Goal: Book appointment/travel/reservation

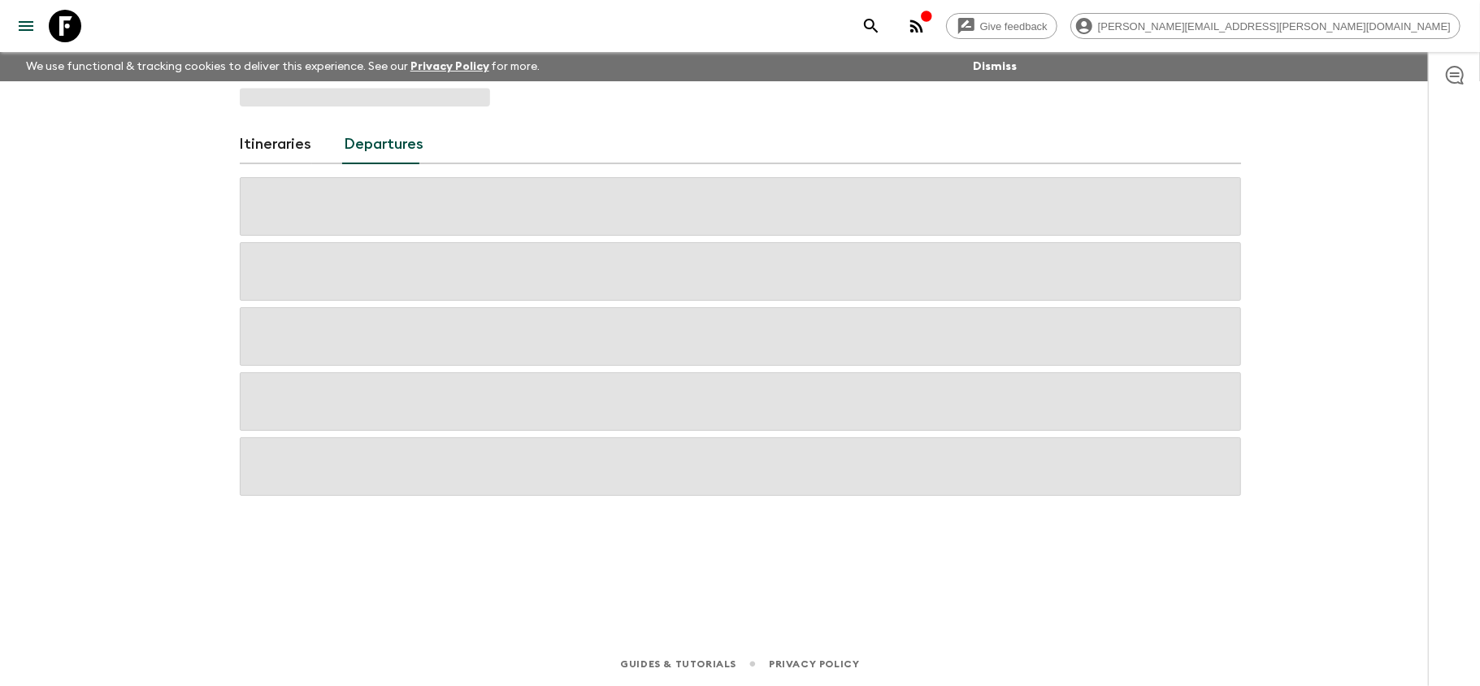
click at [59, 23] on icon at bounding box center [65, 26] width 33 height 33
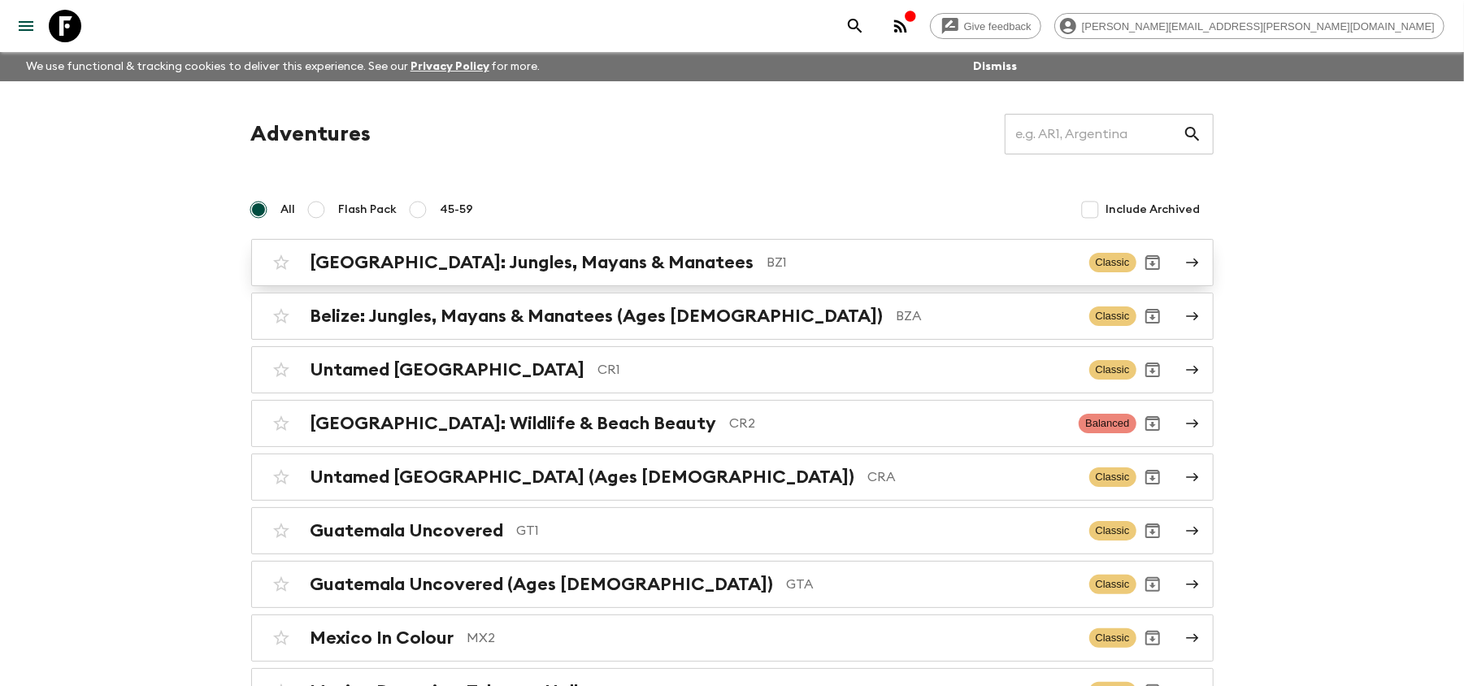
click at [549, 264] on h2 "[GEOGRAPHIC_DATA]: Jungles, Mayans & Manatees" at bounding box center [532, 262] width 444 height 21
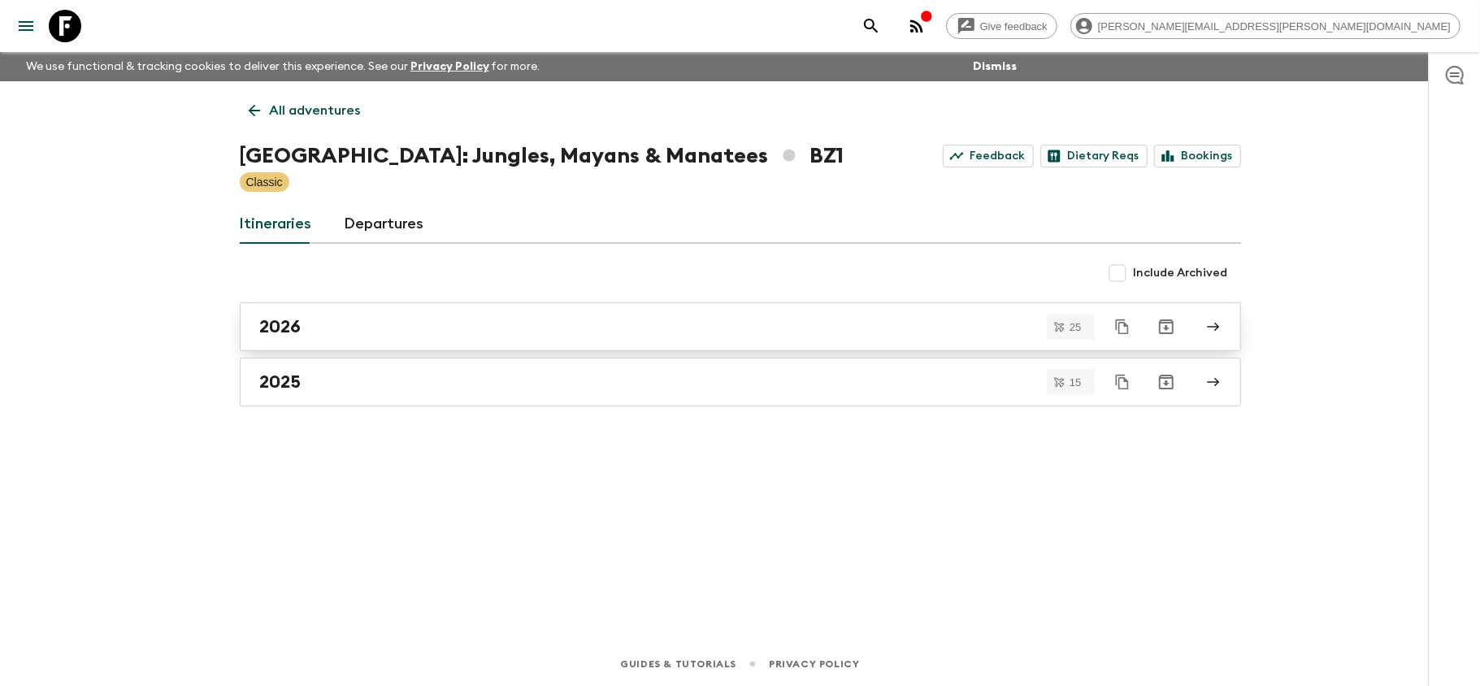
click at [455, 328] on div "2026" at bounding box center [725, 326] width 930 height 21
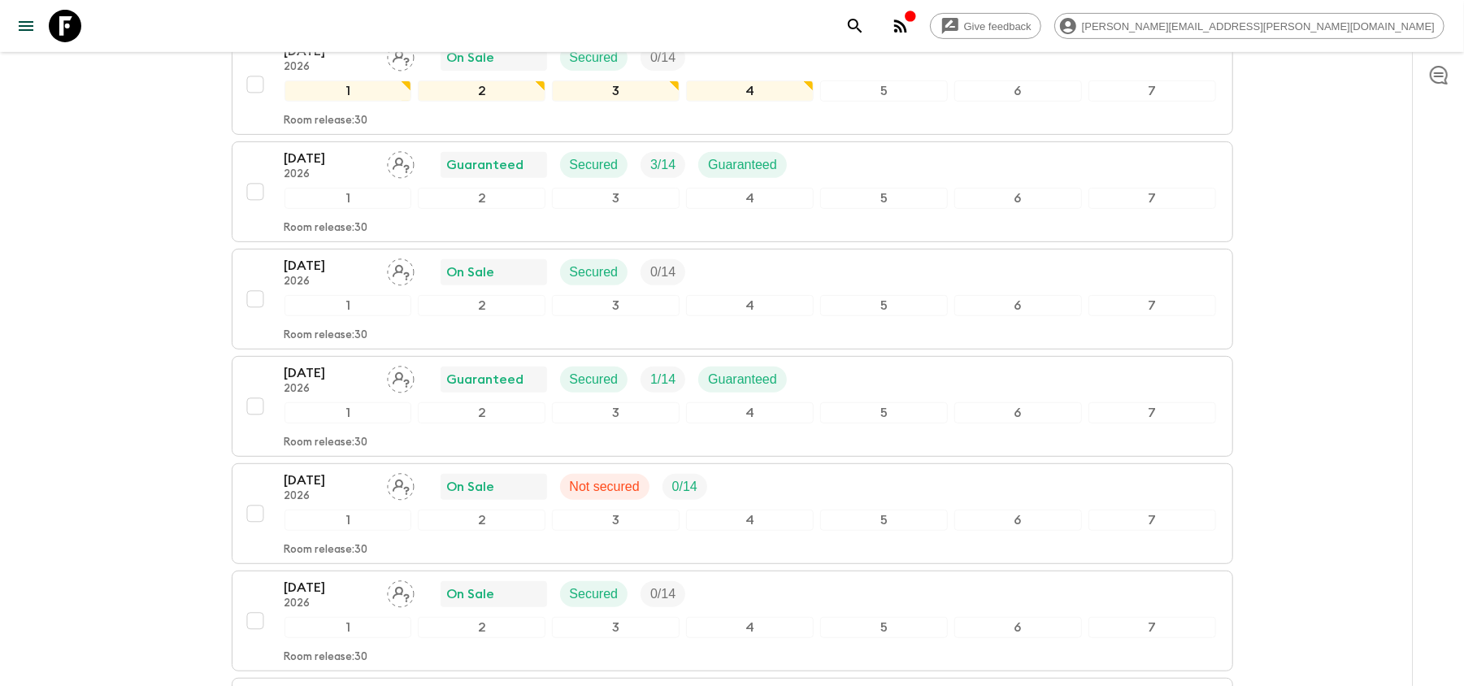
scroll to position [433, 0]
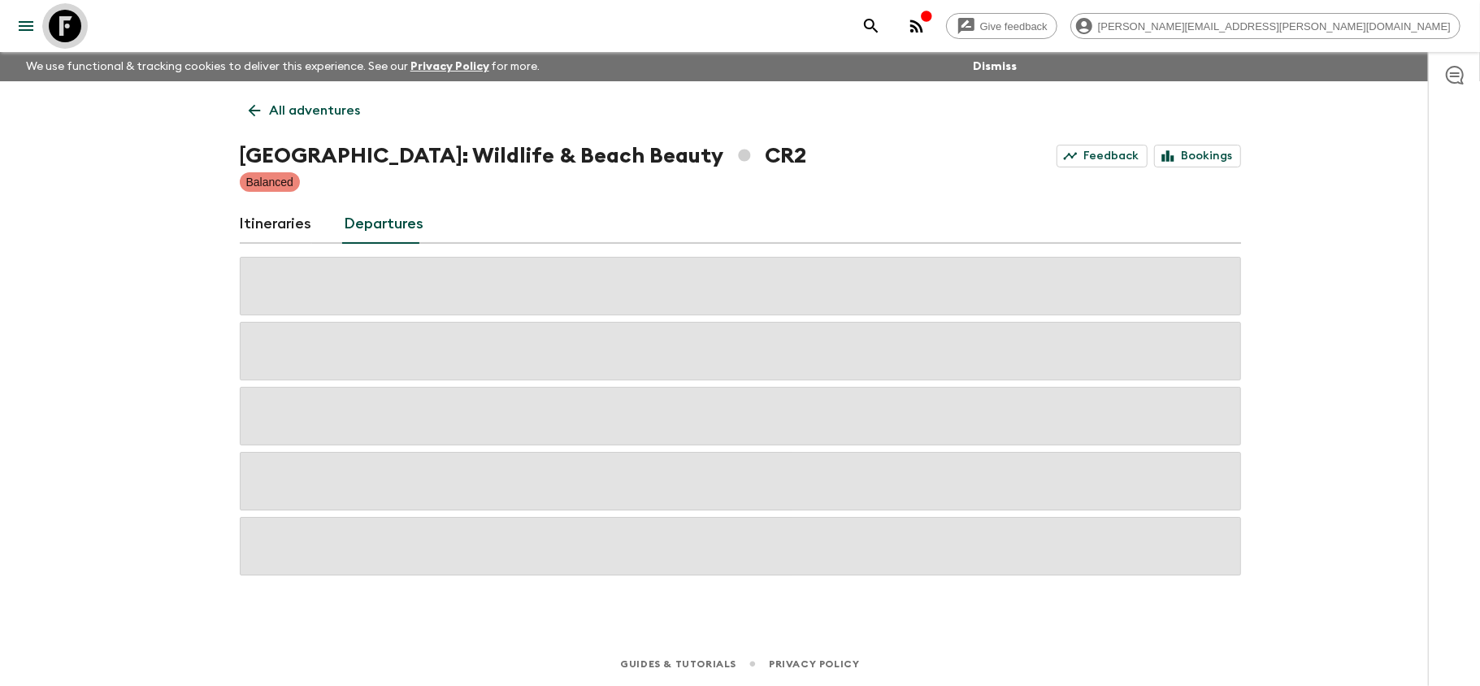
click at [73, 33] on icon at bounding box center [65, 26] width 33 height 33
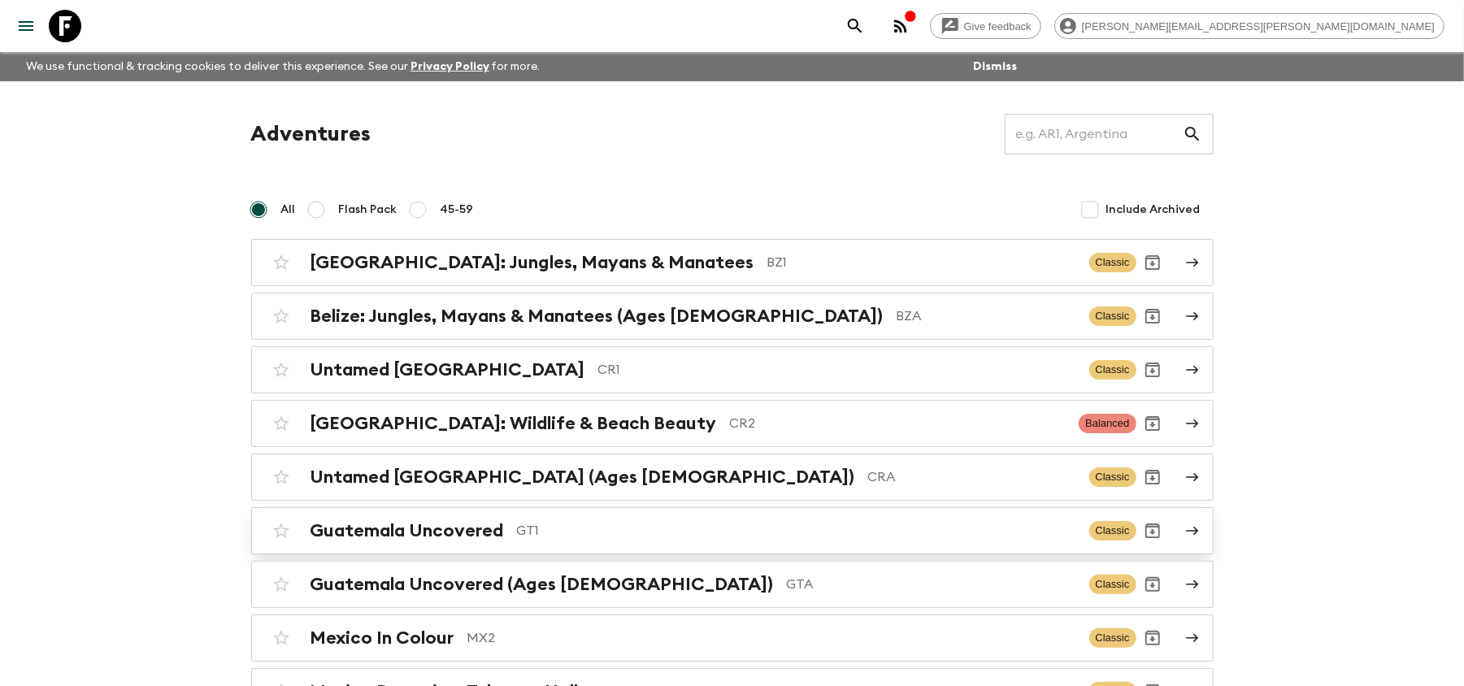
click at [690, 533] on p "GT1" at bounding box center [796, 531] width 559 height 20
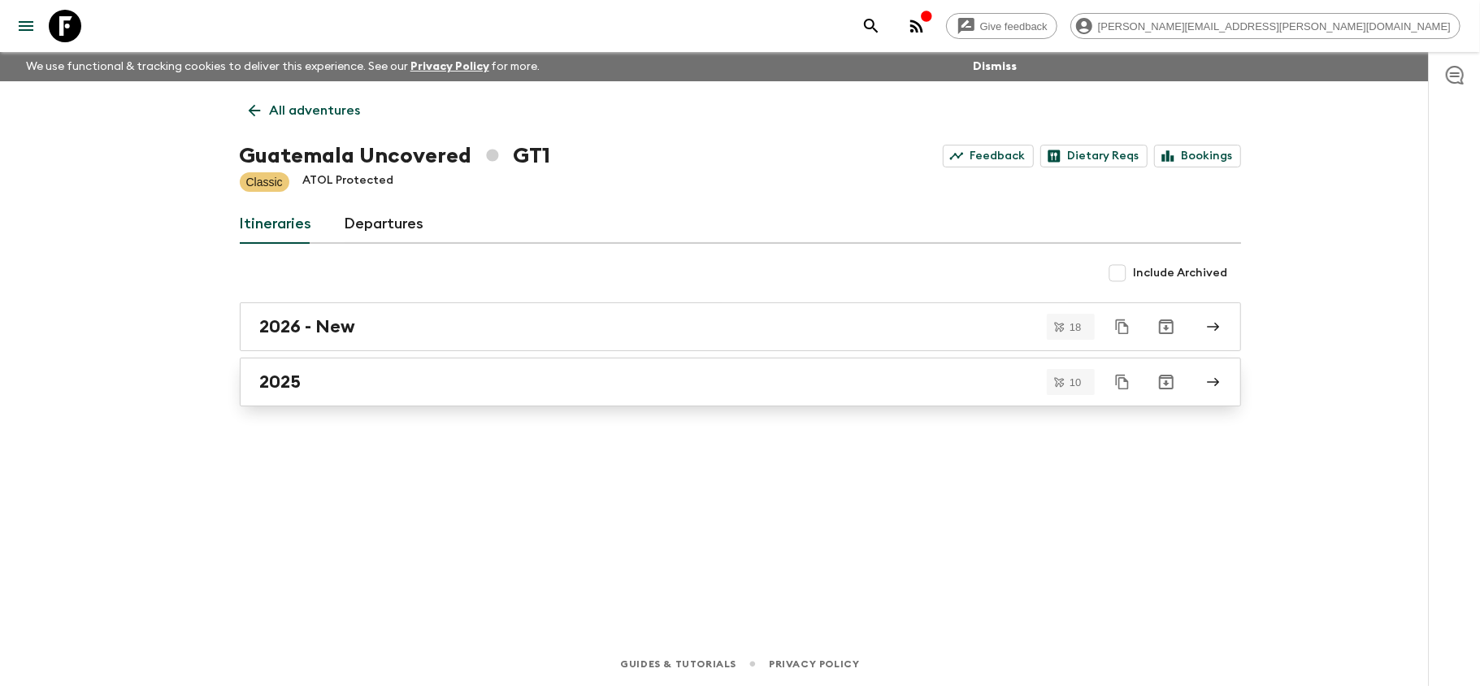
click at [335, 367] on link "2025" at bounding box center [740, 382] width 1001 height 49
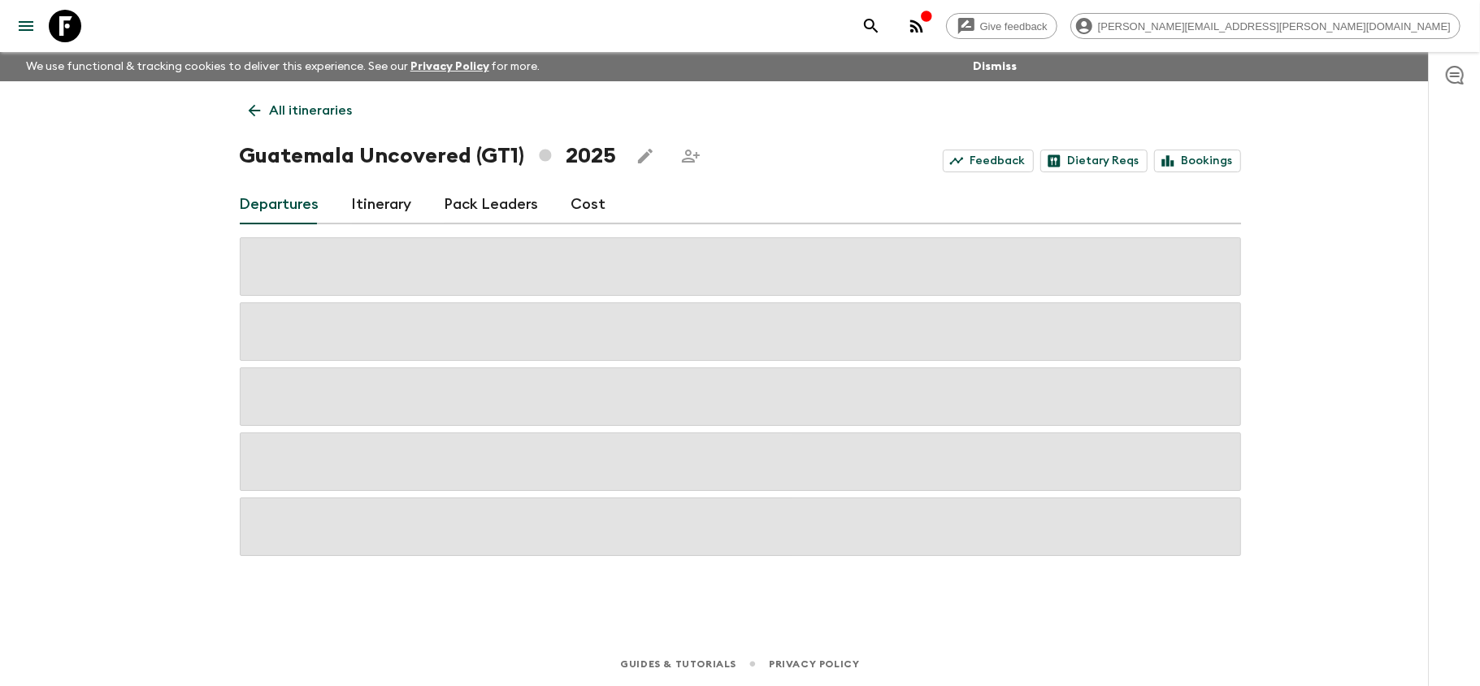
click at [88, 33] on div "Give feedback [PERSON_NAME][EMAIL_ADDRESS][PERSON_NAME][DOMAIN_NAME]" at bounding box center [740, 26] width 1480 height 52
click at [57, 27] on icon at bounding box center [65, 26] width 33 height 33
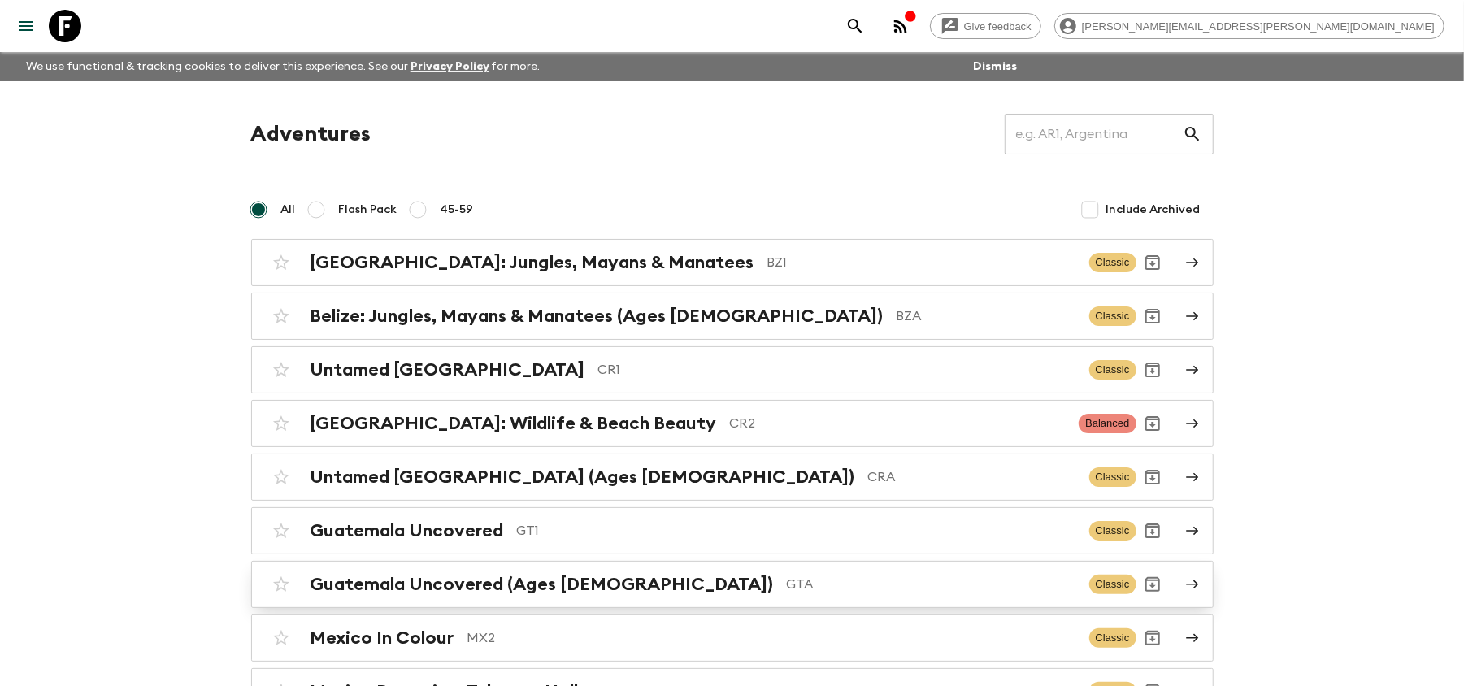
scroll to position [124, 0]
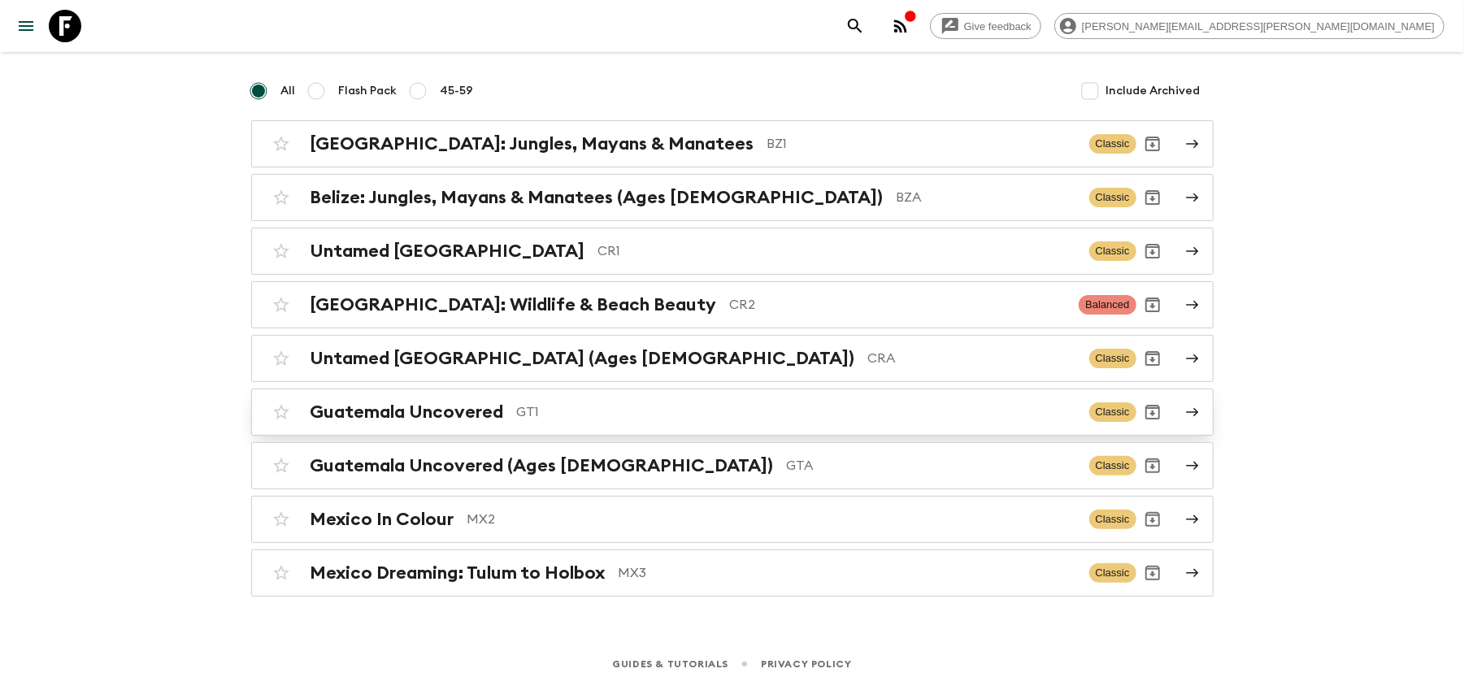
click at [637, 419] on p "GT1" at bounding box center [796, 412] width 559 height 20
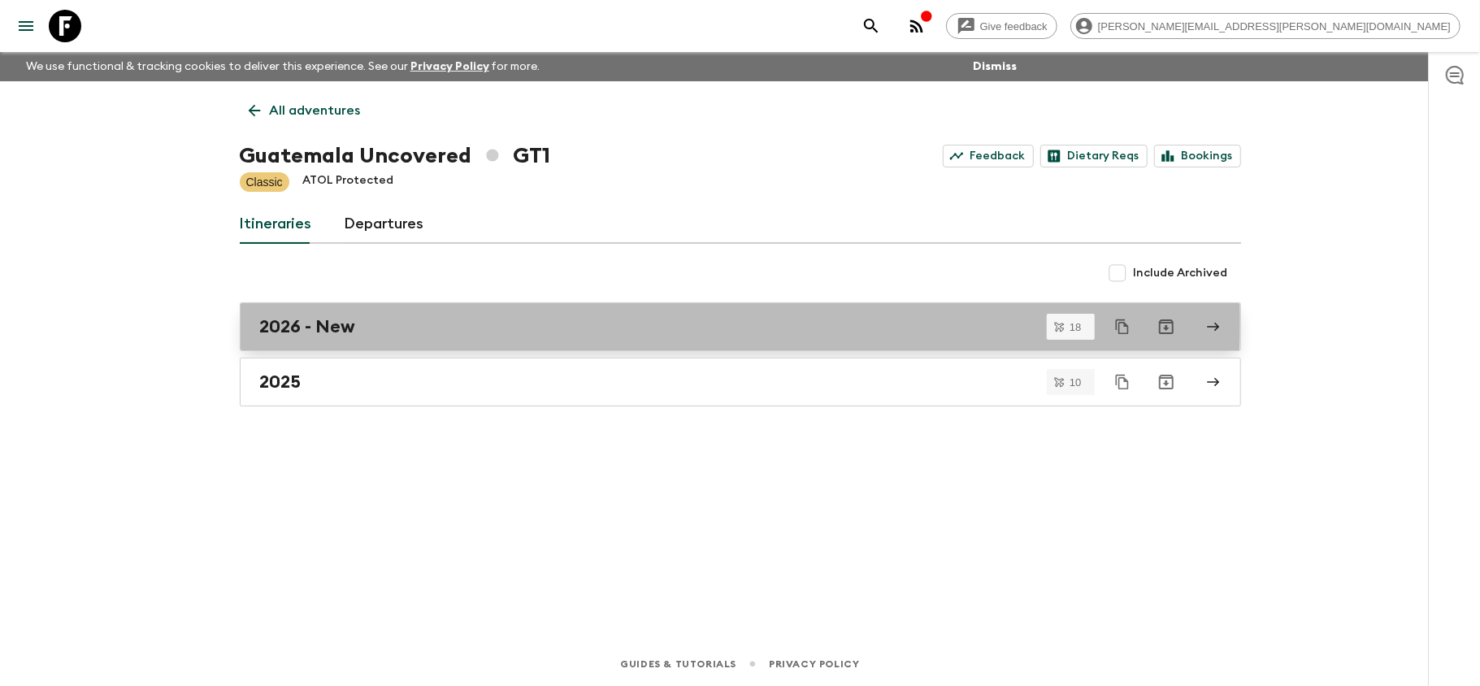
click at [343, 322] on h2 "2026 - New" at bounding box center [308, 326] width 96 height 21
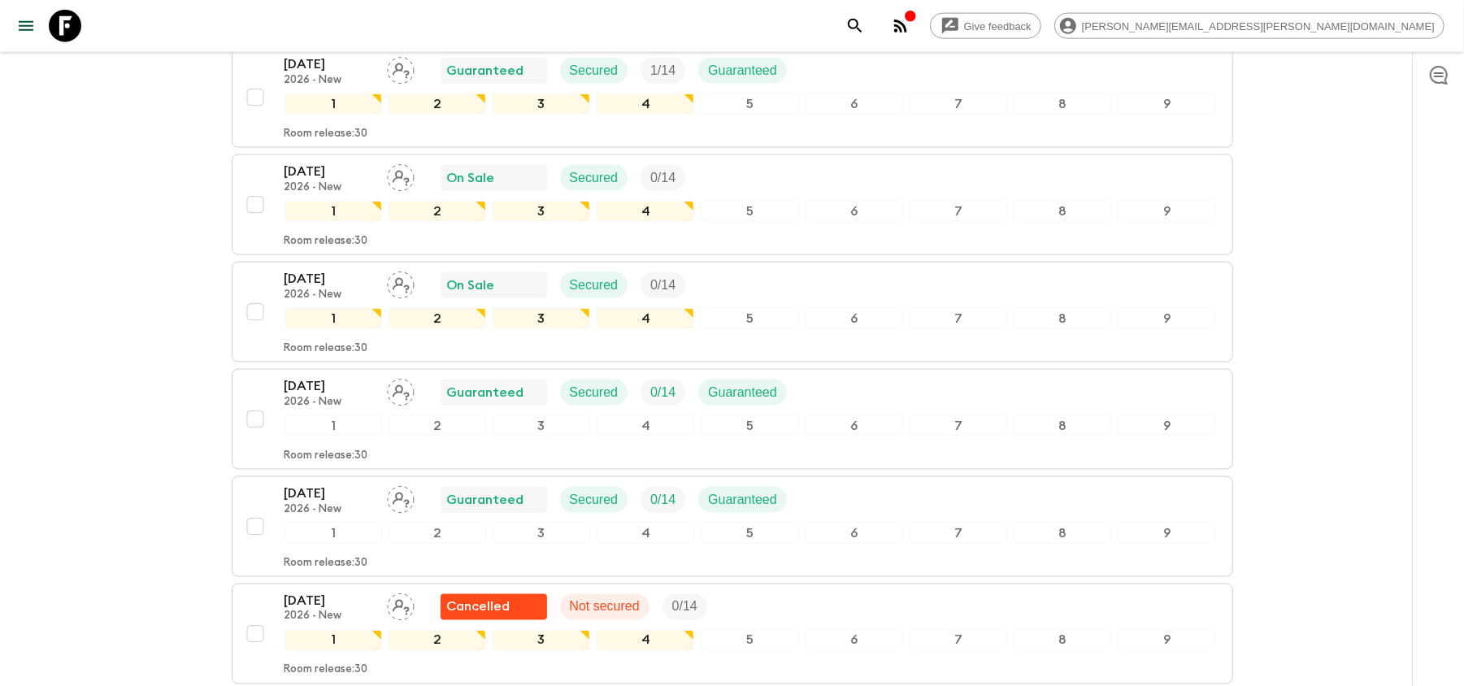
scroll to position [1625, 0]
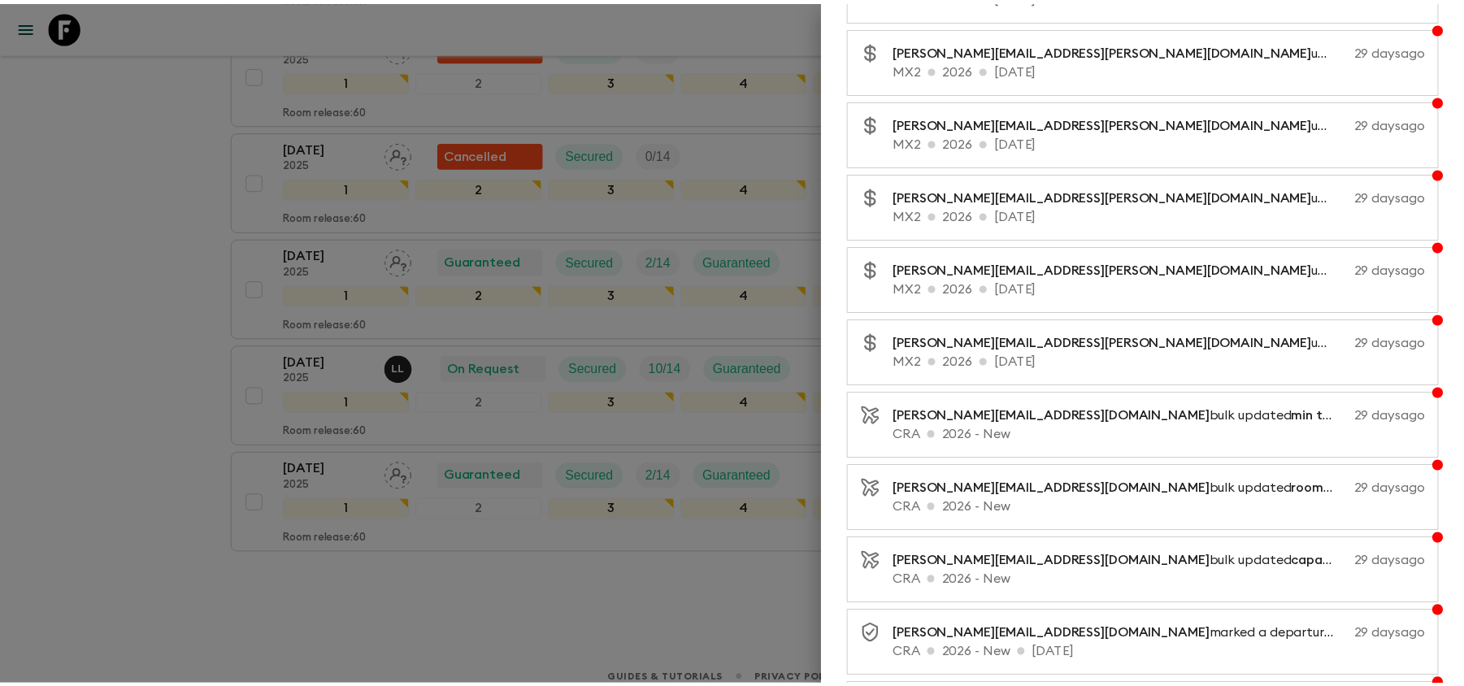
scroll to position [6373, 0]
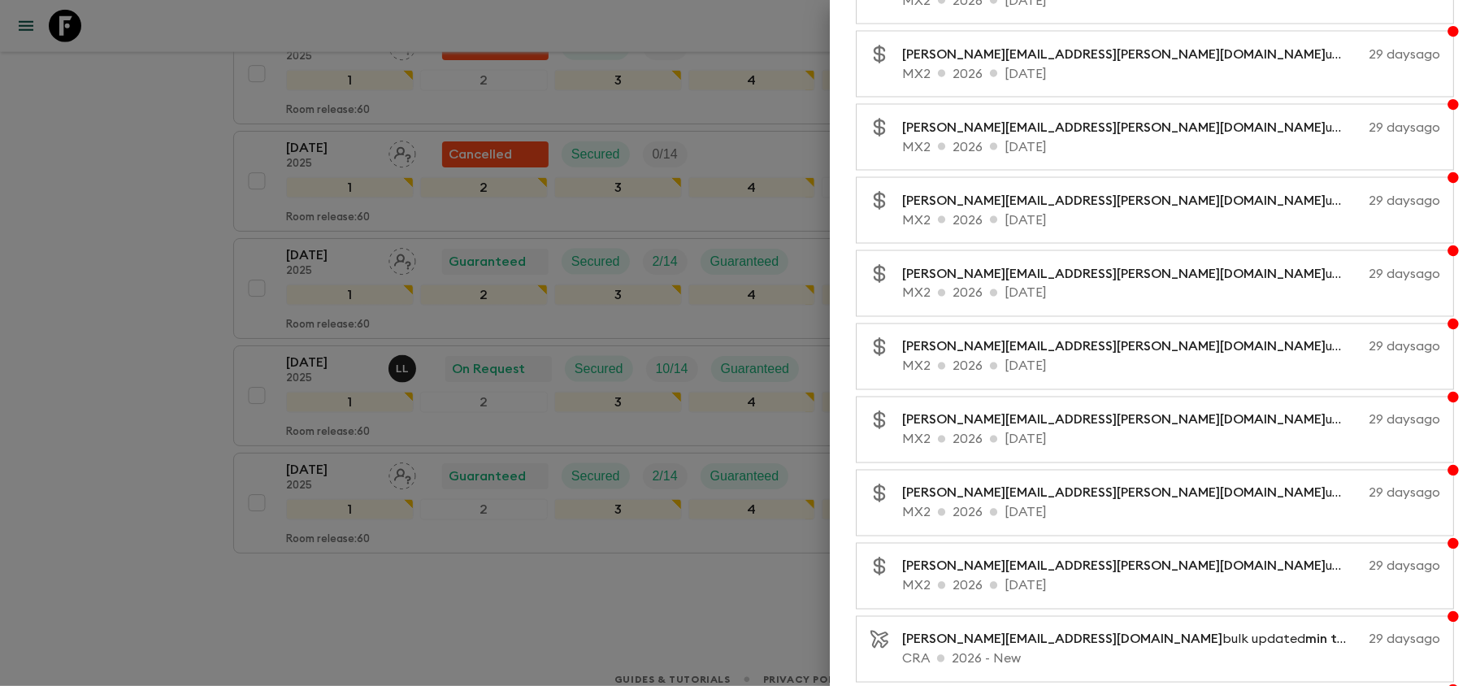
click at [73, 242] on div at bounding box center [740, 343] width 1480 height 686
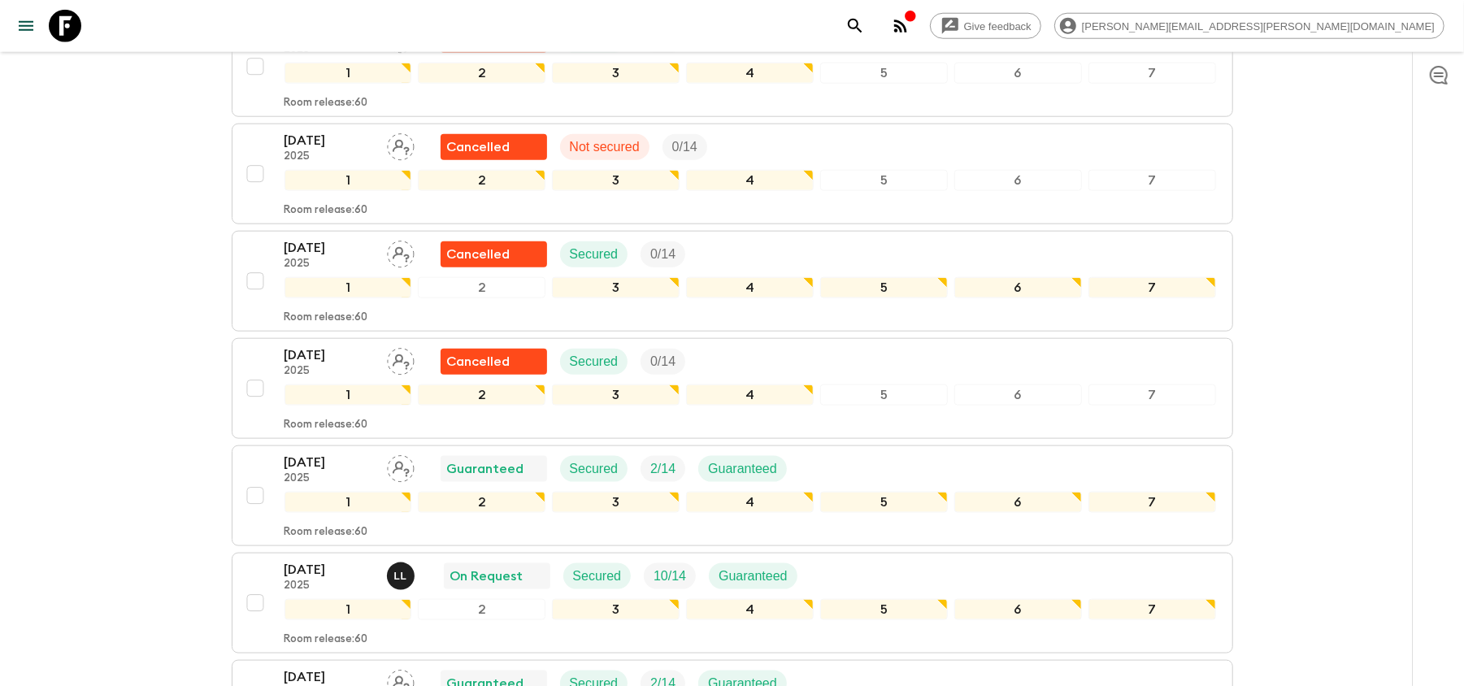
scroll to position [886, 0]
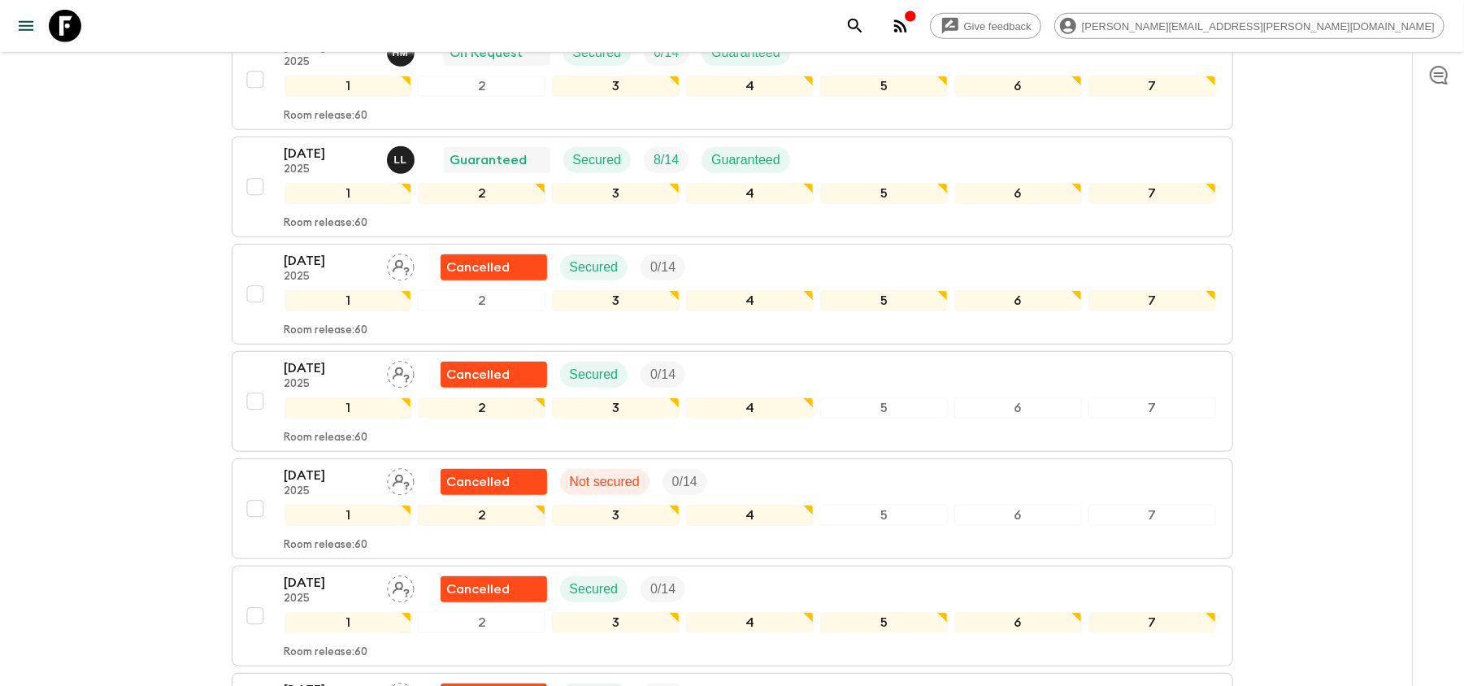
click at [83, 27] on link at bounding box center [65, 26] width 46 height 46
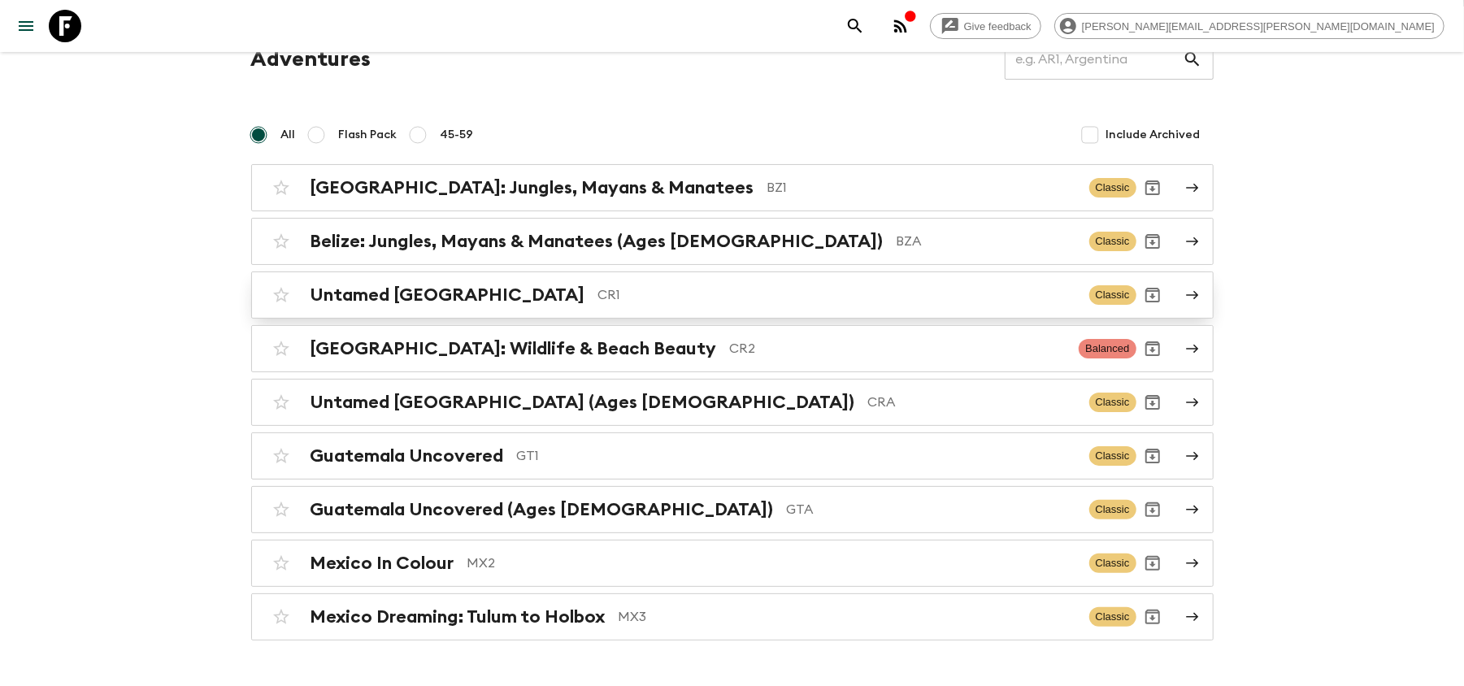
scroll to position [108, 0]
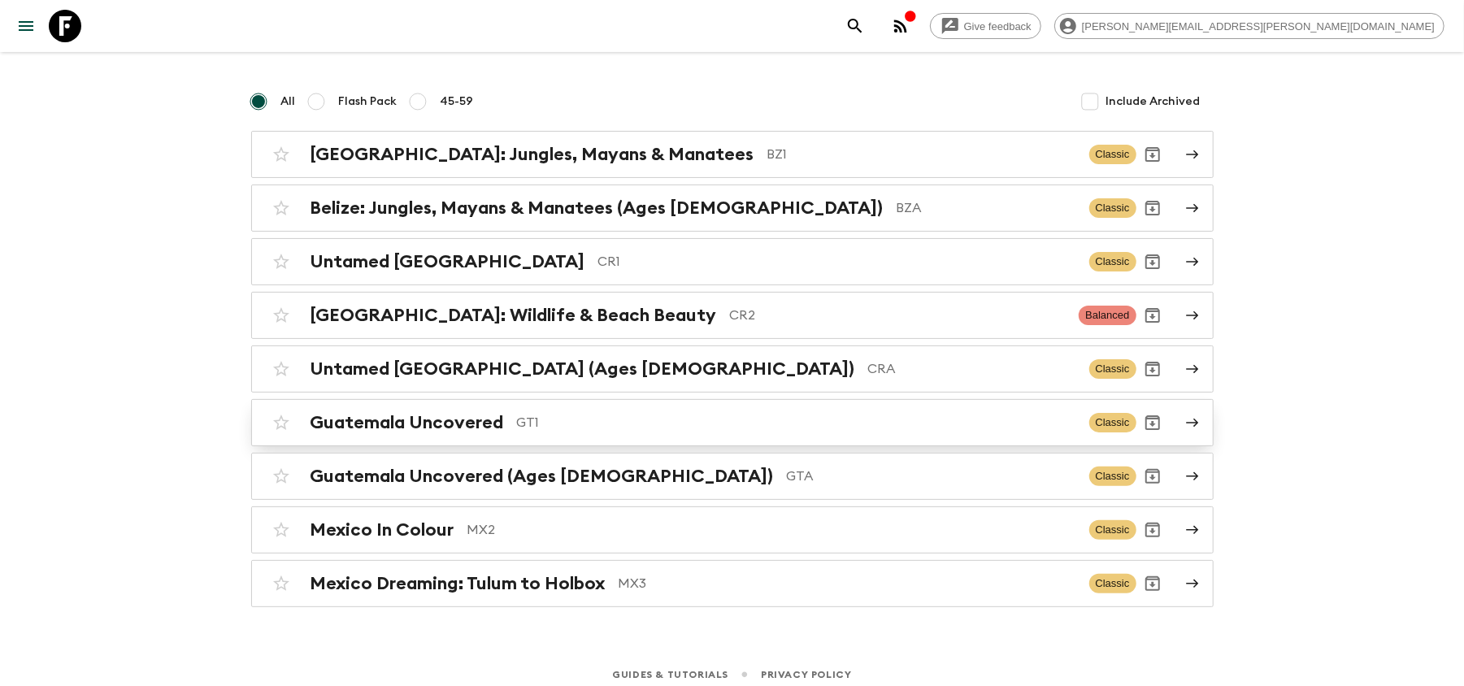
click at [611, 417] on p "GT1" at bounding box center [796, 423] width 559 height 20
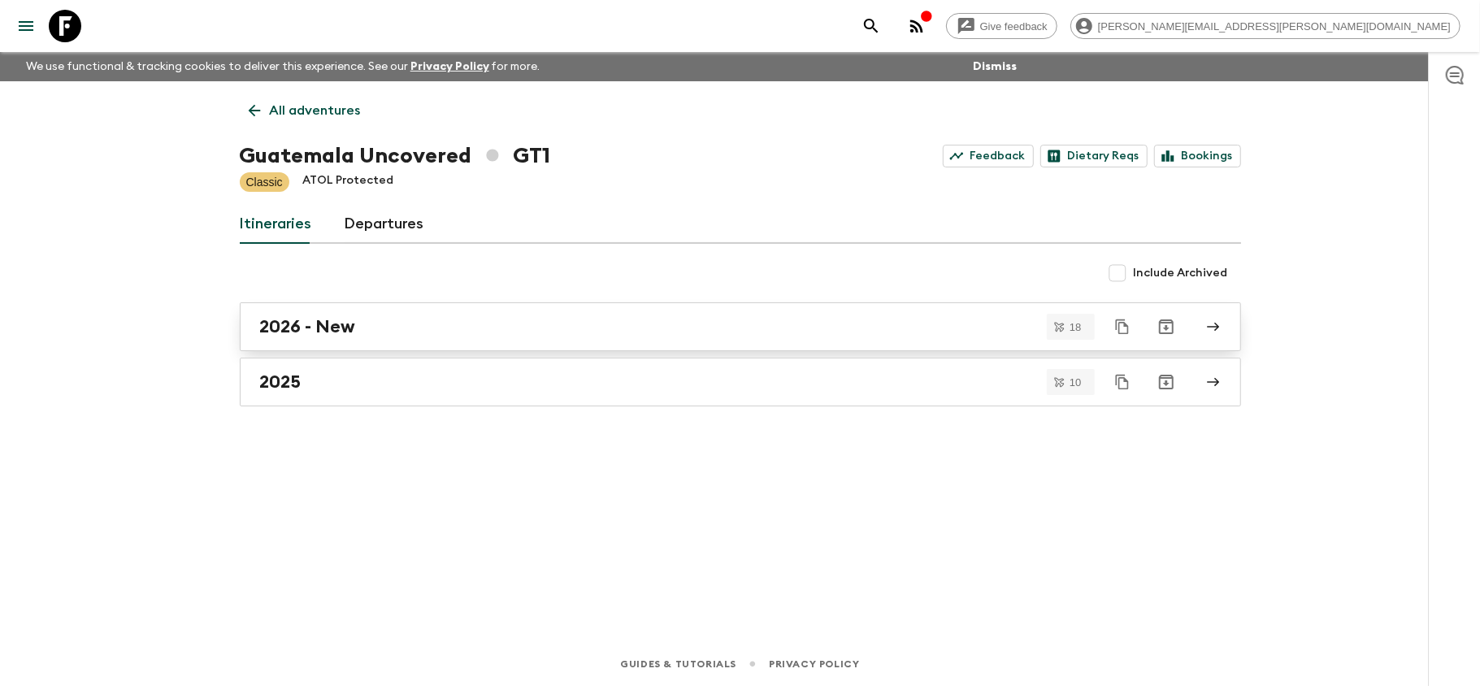
click at [427, 333] on div "2026 - New" at bounding box center [725, 326] width 930 height 21
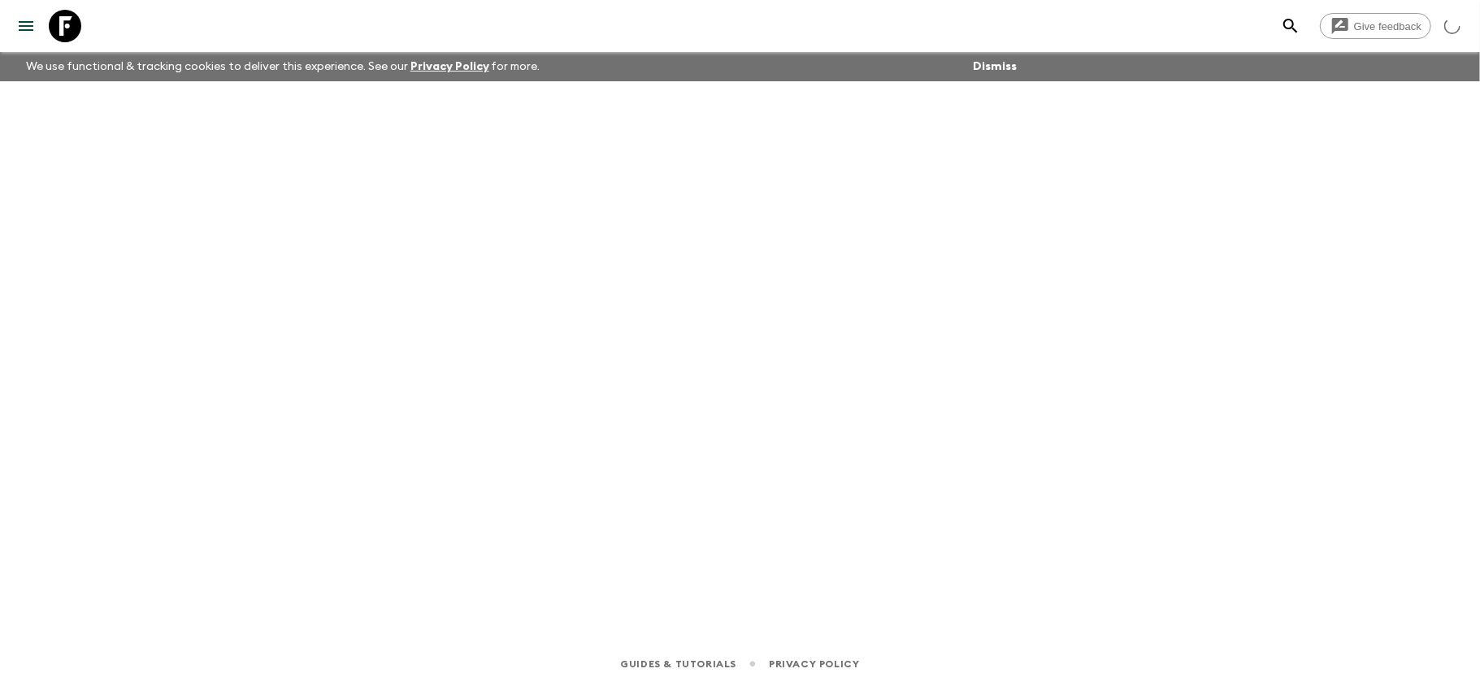
click at [83, 15] on link at bounding box center [65, 26] width 46 height 46
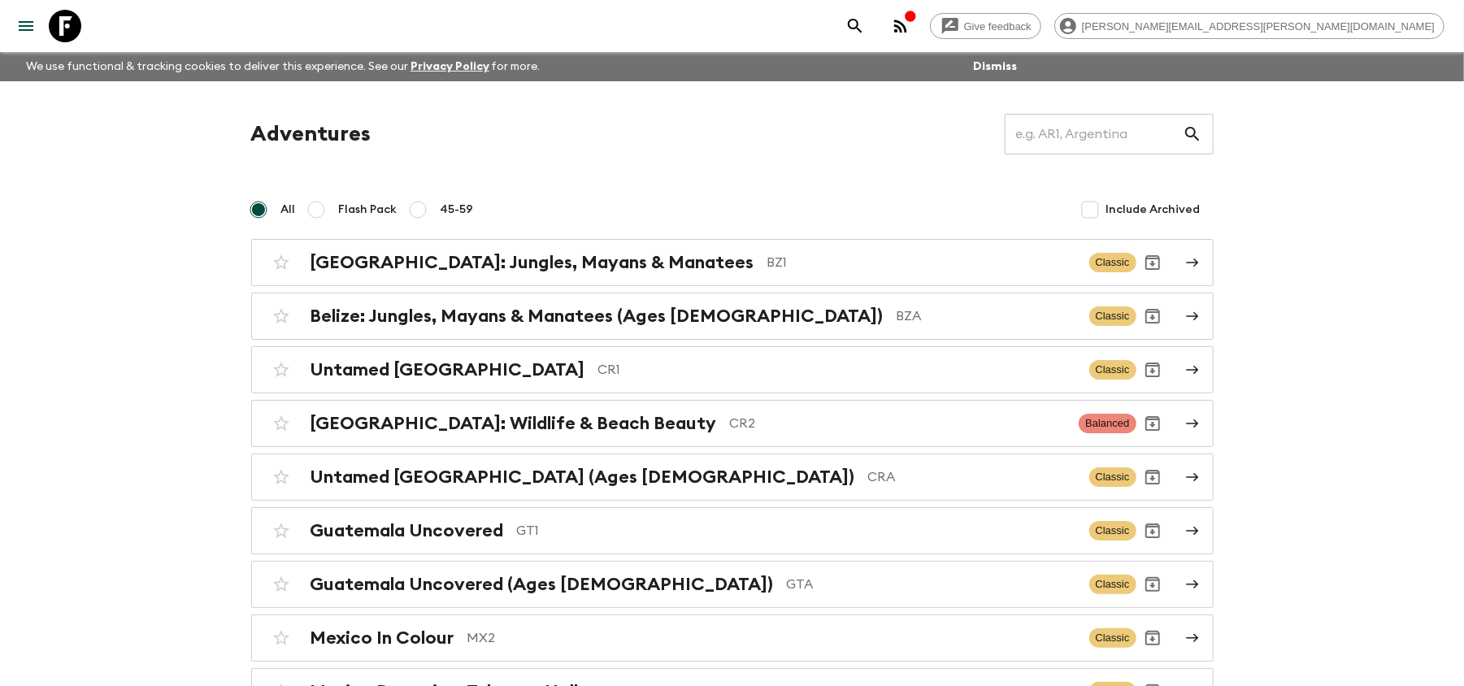
click at [76, 17] on icon at bounding box center [65, 26] width 33 height 33
click at [606, 595] on h2 "Guatemala Uncovered (Ages [DEMOGRAPHIC_DATA])" at bounding box center [541, 584] width 463 height 21
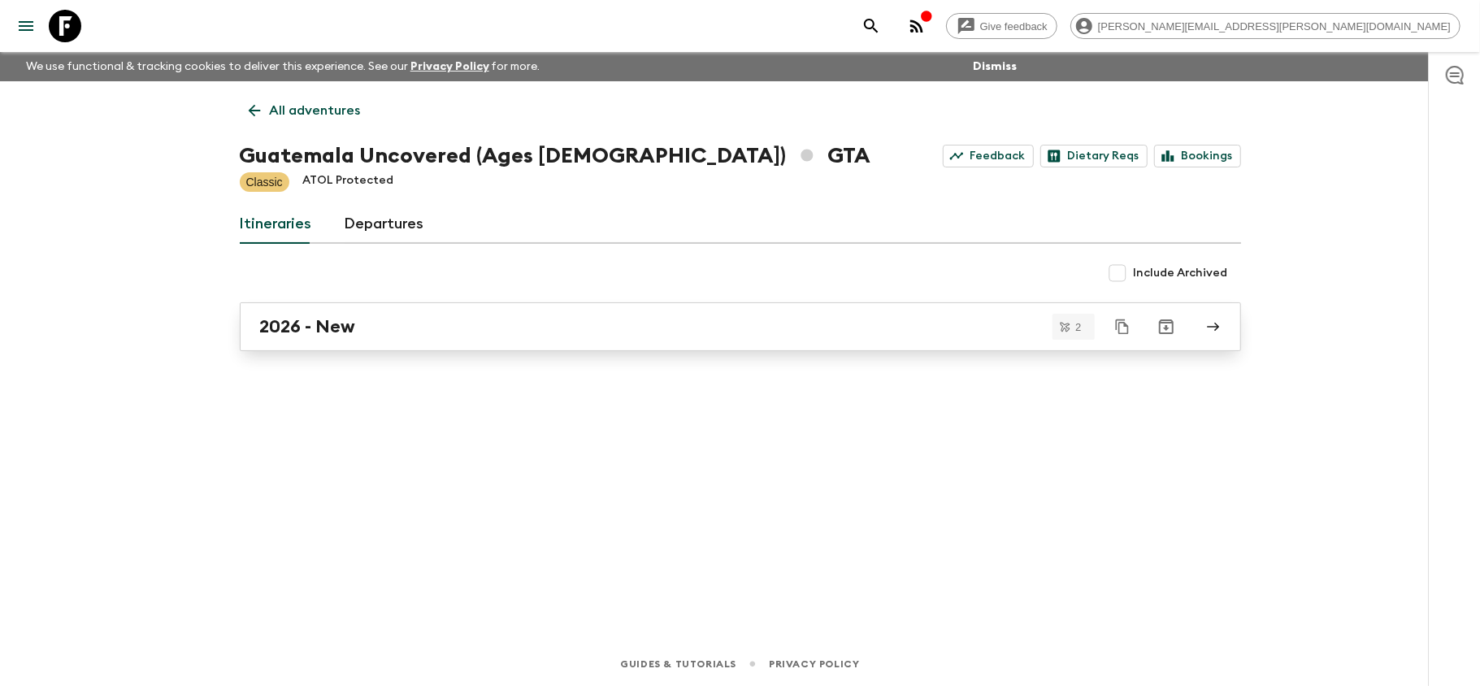
click at [421, 319] on div "2026 - New" at bounding box center [725, 326] width 930 height 21
